Goal: Information Seeking & Learning: Find specific fact

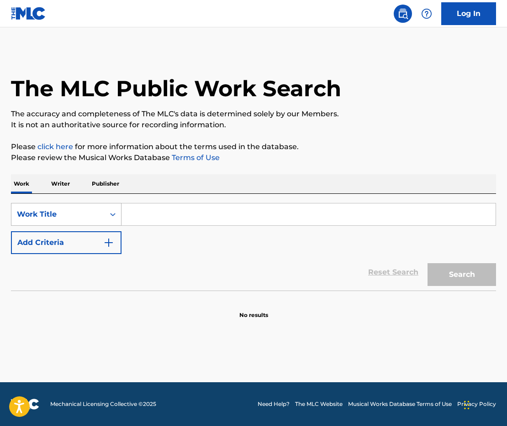
click at [67, 215] on div "Work Title" at bounding box center [58, 214] width 82 height 11
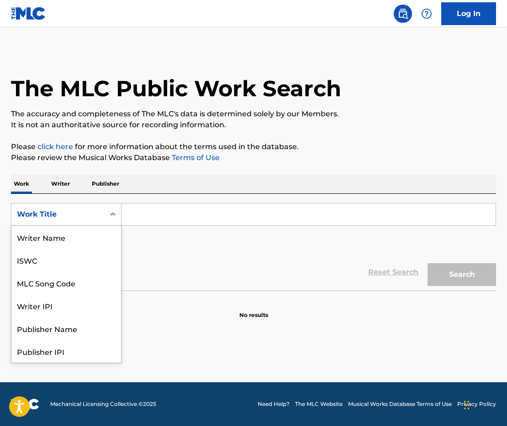
scroll to position [46, 0]
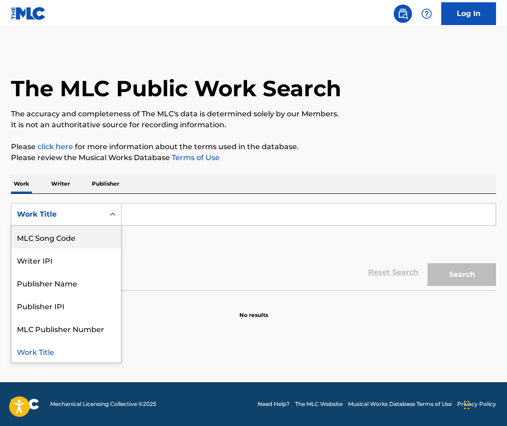
click at [97, 217] on div "Work Title" at bounding box center [58, 214] width 82 height 11
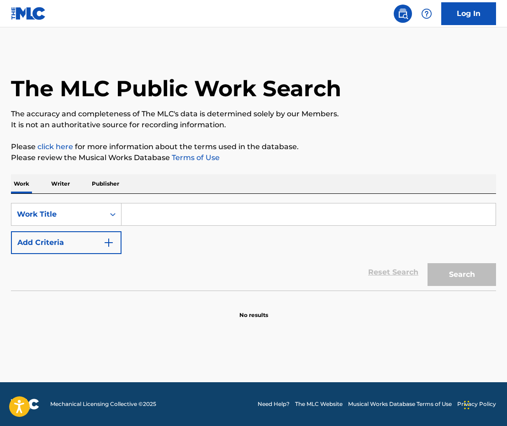
click at [154, 217] on input "Search Form" at bounding box center [308, 215] width 374 height 22
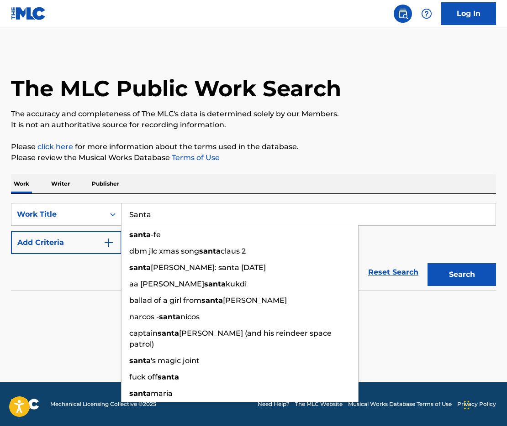
type input "Santa"
click at [81, 275] on div "Reset Search Search" at bounding box center [253, 272] width 485 height 37
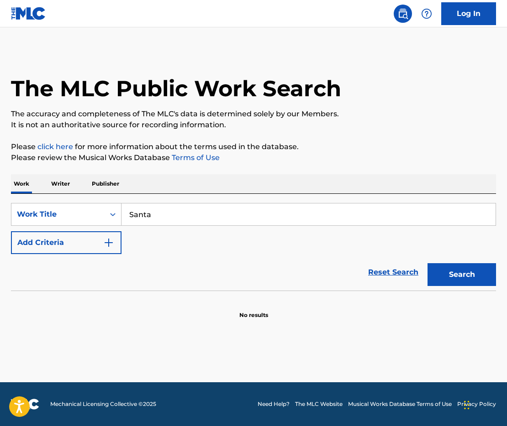
click at [78, 246] on button "Add Criteria" at bounding box center [66, 242] width 110 height 23
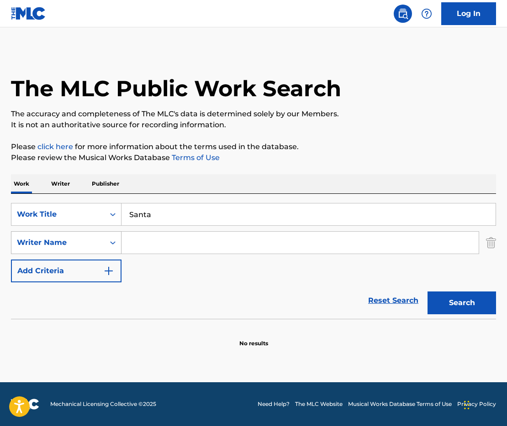
click at [79, 247] on div "Writer Name" at bounding box center [58, 242] width 82 height 11
click at [149, 240] on input "Search Form" at bounding box center [299, 243] width 357 height 22
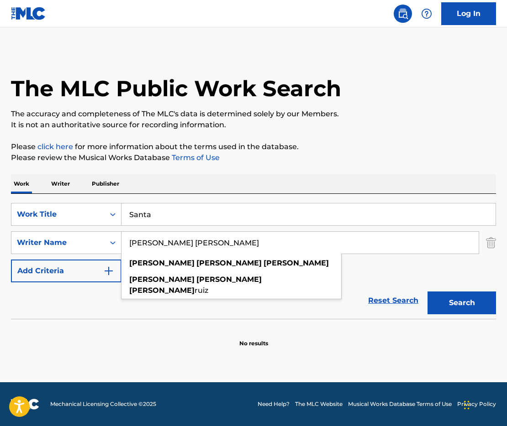
type input "[PERSON_NAME] [PERSON_NAME]"
click at [251, 332] on p "No results" at bounding box center [253, 338] width 29 height 19
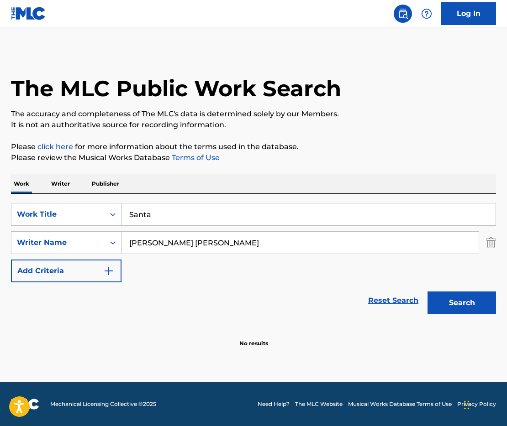
click at [480, 305] on button "Search" at bounding box center [461, 303] width 68 height 23
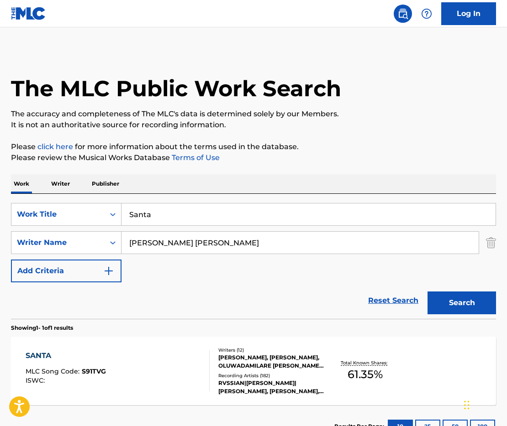
scroll to position [70, 0]
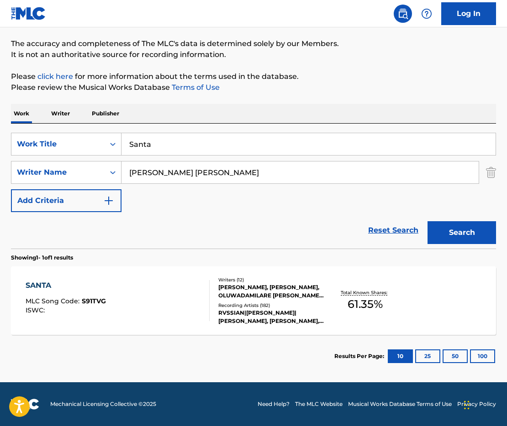
click at [154, 301] on div "SANTA MLC Song Code : S91TVG ISWC :" at bounding box center [118, 300] width 184 height 41
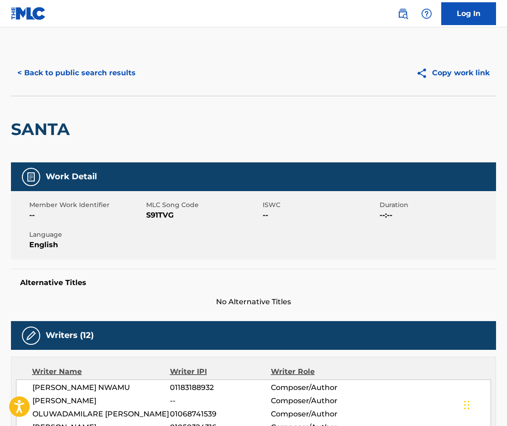
click at [52, 127] on h2 "SANTA" at bounding box center [42, 129] width 63 height 21
click at [70, 64] on button "< Back to public search results" at bounding box center [76, 73] width 131 height 23
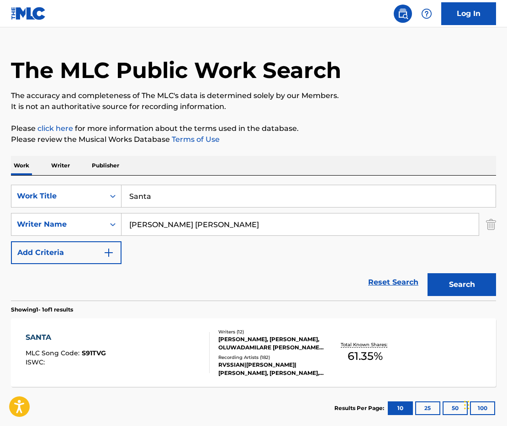
scroll to position [70, 0]
